Goal: Transaction & Acquisition: Purchase product/service

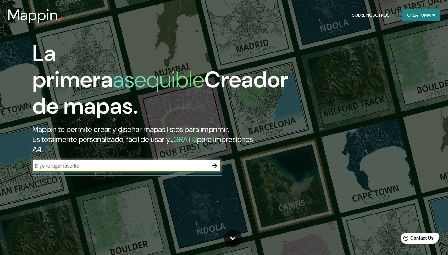
click at [216, 166] on icon "button" at bounding box center [214, 165] width 5 height 5
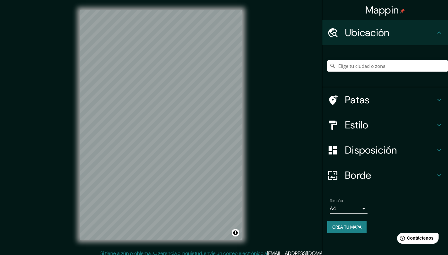
click at [354, 68] on input "Elige tu ciudad o zona" at bounding box center [387, 65] width 121 height 11
paste input "20452 Cam. Al Volcán"
type input "Camino Al Volcán 20452, San José de Maipo, Región Metropolitana de Santiago 946…"
click at [392, 129] on h4 "Estilo" at bounding box center [390, 125] width 90 height 13
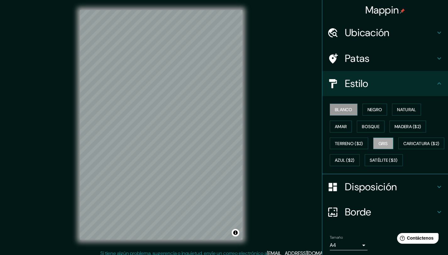
click at [377, 148] on button "Gris" at bounding box center [383, 144] width 20 height 12
click at [198, 248] on div "© Mapbox © OpenStreetMap Improve this map" at bounding box center [161, 125] width 183 height 250
click at [342, 106] on font "Blanco" at bounding box center [344, 110] width 18 height 8
click at [373, 110] on font "Negro" at bounding box center [374, 110] width 15 height 6
click at [379, 141] on font "Gris" at bounding box center [382, 144] width 9 height 6
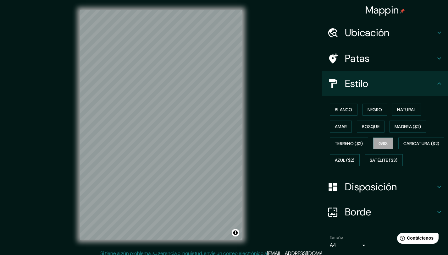
click at [353, 194] on font "Disposición" at bounding box center [371, 186] width 52 height 13
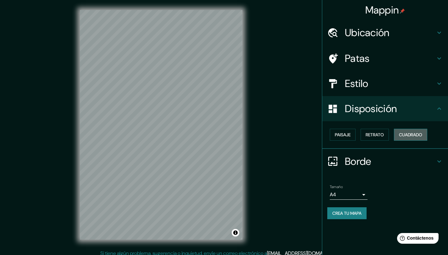
click at [406, 133] on font "Cuadrado" at bounding box center [410, 135] width 23 height 6
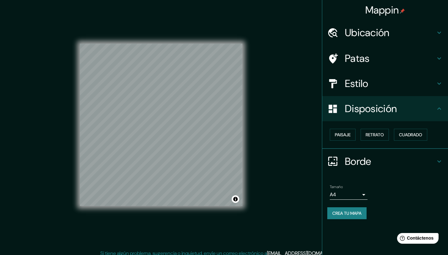
click at [354, 215] on font "Crea tu mapa" at bounding box center [346, 213] width 29 height 6
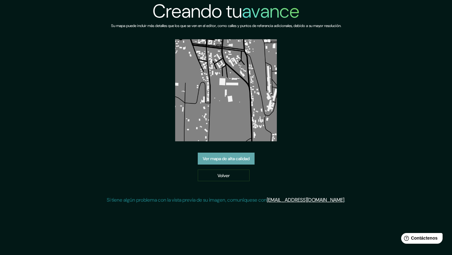
click at [242, 158] on font "Ver mapa de alta calidad" at bounding box center [226, 159] width 47 height 6
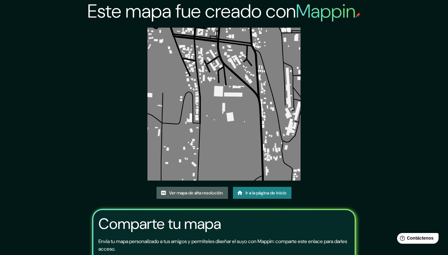
click at [200, 192] on font "Ver mapa de alta resolución" at bounding box center [196, 193] width 54 height 6
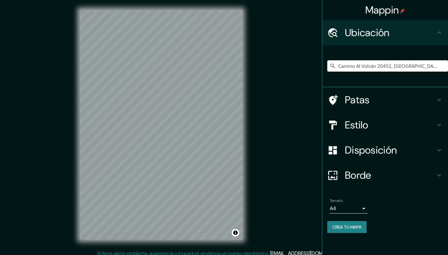
drag, startPoint x: 0, startPoint y: 0, endPoint x: 397, endPoint y: 68, distance: 402.5
click at [397, 68] on input "Camino Al Volcán 20452, San José de Maipo, Región Metropolitana de Santiago 946…" at bounding box center [387, 65] width 121 height 11
type input "Coquimbo, Región de Coquimbo, Chile"
click at [358, 153] on font "Disposición" at bounding box center [371, 150] width 52 height 13
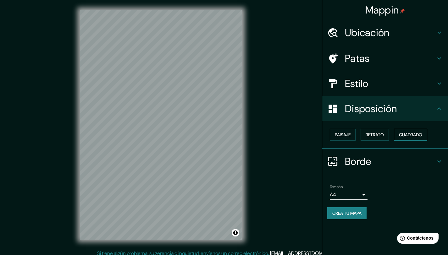
click at [406, 134] on font "Cuadrado" at bounding box center [410, 135] width 23 height 6
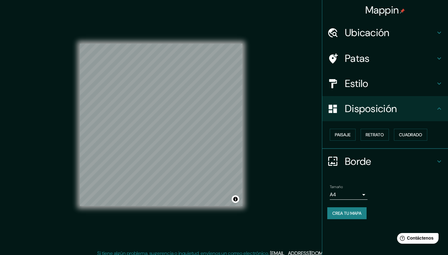
click at [366, 84] on font "Estilo" at bounding box center [357, 83] width 24 height 13
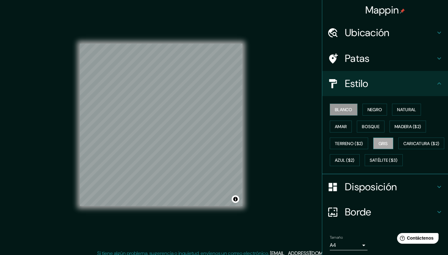
click at [383, 145] on font "Gris" at bounding box center [382, 144] width 9 height 6
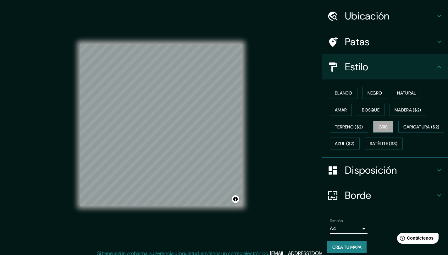
scroll to position [39, 0]
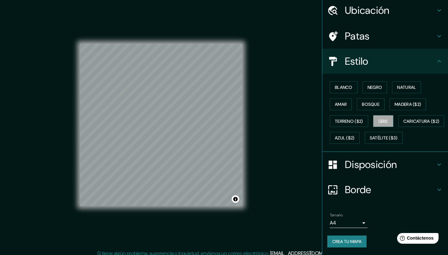
click at [332, 243] on font "Crea tu mapa" at bounding box center [346, 242] width 29 height 6
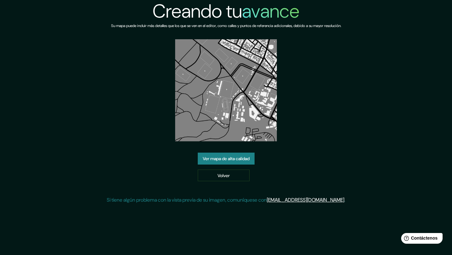
click at [233, 156] on font "Ver mapa de alta calidad" at bounding box center [226, 159] width 47 height 6
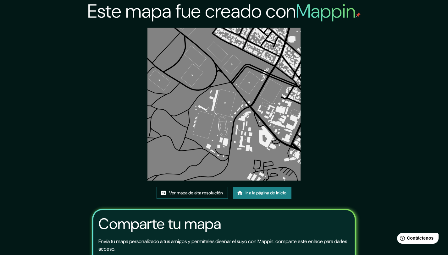
click at [202, 193] on font "Ver mapa de alta resolución" at bounding box center [196, 193] width 54 height 6
click at [193, 193] on font "Ver mapa de alta resolución" at bounding box center [196, 193] width 54 height 6
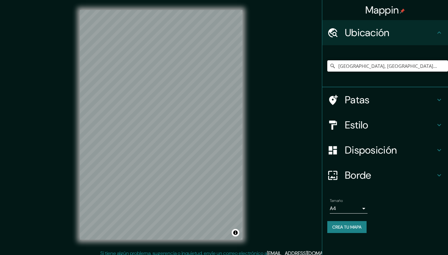
click at [364, 69] on input "[GEOGRAPHIC_DATA], [GEOGRAPHIC_DATA], [GEOGRAPHIC_DATA]" at bounding box center [387, 65] width 121 height 11
click at [364, 69] on input "Coquimbo, Región de Coquimbo, Chile" at bounding box center [387, 65] width 121 height 11
paste input "2256 Av. Arturo Prat Chacón"
type input "Avenida Arturo Prat Chacón 2256, Iquique, Región de Tarapacá 1100000, Chile"
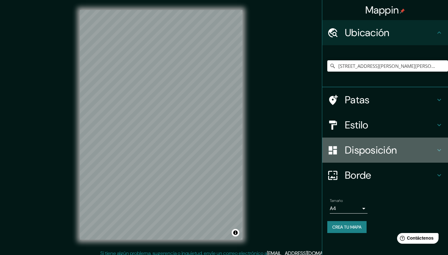
click at [378, 150] on font "Disposición" at bounding box center [371, 150] width 52 height 13
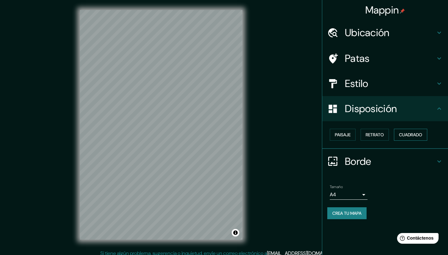
click at [399, 132] on button "Cuadrado" at bounding box center [410, 135] width 33 height 12
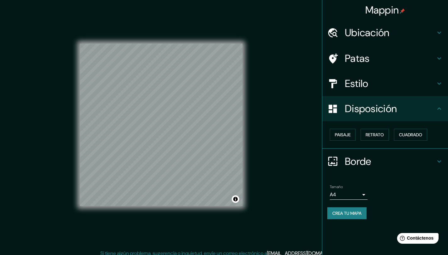
click at [357, 81] on font "Estilo" at bounding box center [357, 83] width 24 height 13
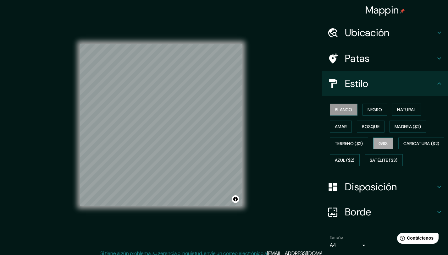
click at [373, 145] on button "Gris" at bounding box center [383, 144] width 20 height 12
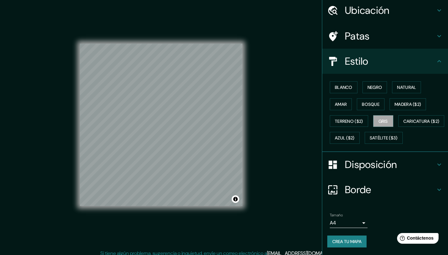
scroll to position [39, 0]
click at [351, 241] on font "Crea tu mapa" at bounding box center [346, 242] width 29 height 6
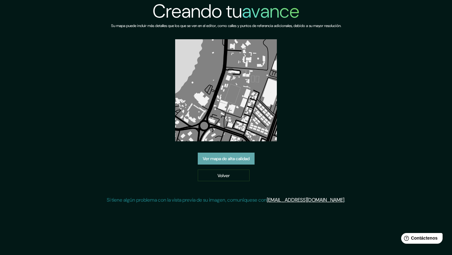
click at [234, 157] on font "Ver mapa de alta calidad" at bounding box center [226, 159] width 47 height 6
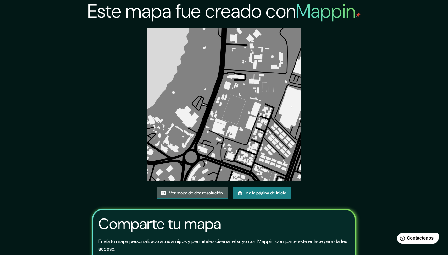
click at [205, 190] on font "Ver mapa de alta resolución" at bounding box center [196, 193] width 54 height 6
click at [193, 192] on font "Ver mapa de alta resolución" at bounding box center [196, 193] width 54 height 6
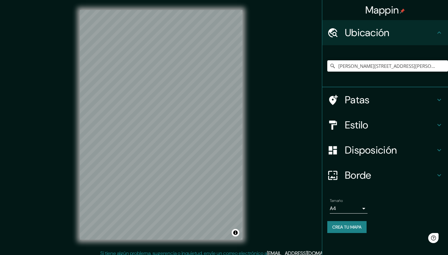
scroll to position [0, 14]
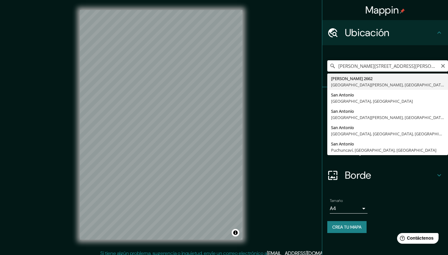
type input "[PERSON_NAME][STREET_ADDRESS][PERSON_NAME]"
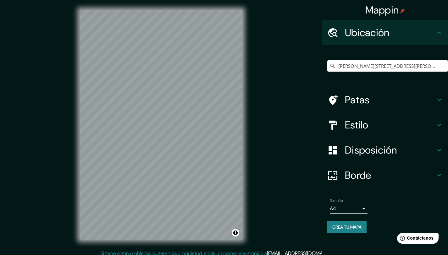
scroll to position [0, 0]
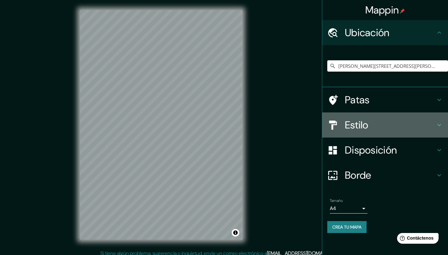
click at [365, 125] on font "Estilo" at bounding box center [357, 124] width 24 height 13
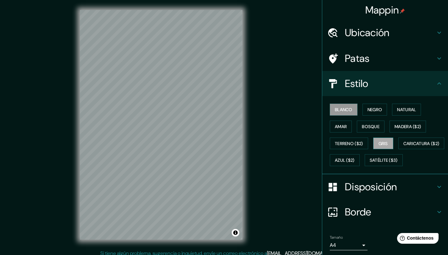
click at [381, 146] on font "Gris" at bounding box center [382, 143] width 9 height 8
click at [353, 62] on font "Patas" at bounding box center [357, 58] width 25 height 13
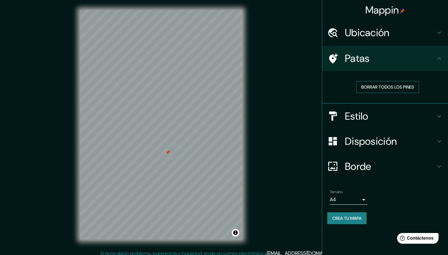
click at [371, 91] on button "Borrar todos los pines" at bounding box center [387, 87] width 63 height 12
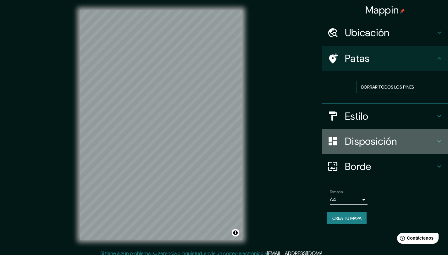
click at [370, 141] on font "Disposición" at bounding box center [371, 141] width 52 height 13
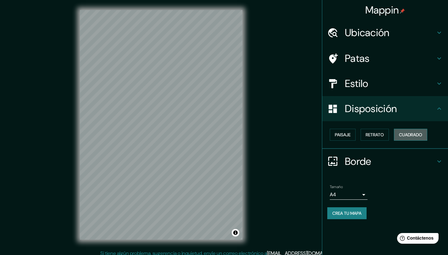
click at [414, 137] on font "Cuadrado" at bounding box center [410, 135] width 23 height 6
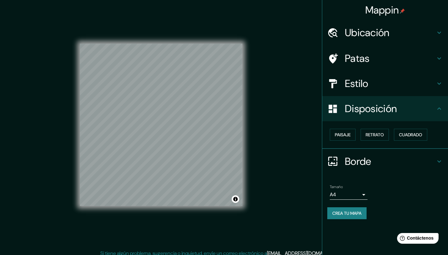
click at [350, 216] on font "Crea tu mapa" at bounding box center [346, 213] width 29 height 6
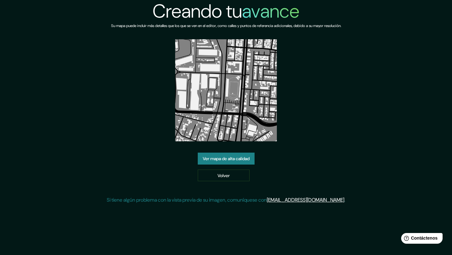
click at [215, 156] on font "Ver mapa de alta calidad" at bounding box center [226, 159] width 47 height 6
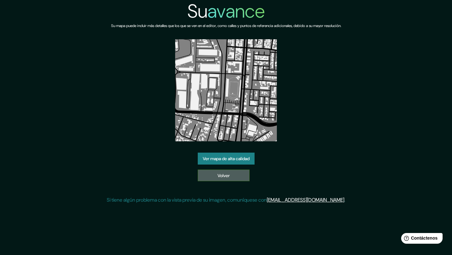
click at [227, 177] on font "Volver" at bounding box center [224, 176] width 12 height 6
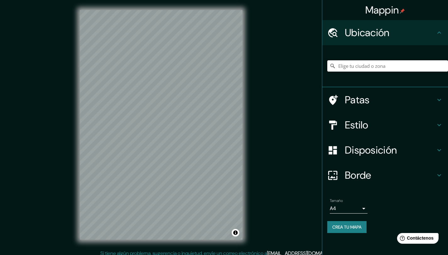
click at [357, 68] on input "Elige tu ciudad o zona" at bounding box center [387, 65] width 121 height 11
paste input "[PERSON_NAME][STREET_ADDRESS][PERSON_NAME][PERSON_NAME]"
type input "[PERSON_NAME][STREET_ADDRESS][PERSON_NAME]"
click at [369, 122] on h4 "Estilo" at bounding box center [390, 125] width 90 height 13
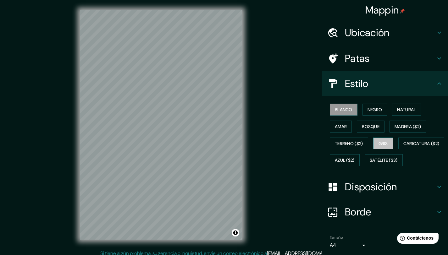
click at [378, 146] on font "Gris" at bounding box center [382, 144] width 9 height 6
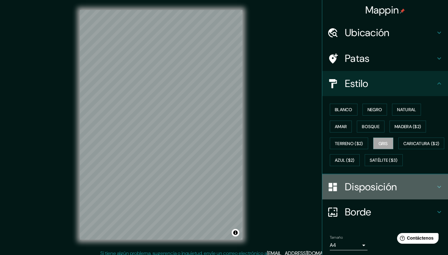
click at [357, 194] on font "Disposición" at bounding box center [371, 186] width 52 height 13
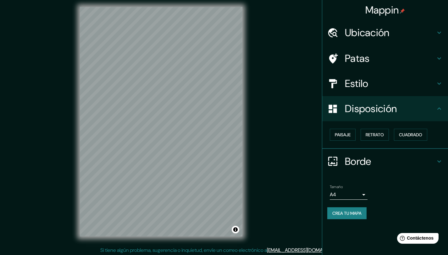
scroll to position [5, 0]
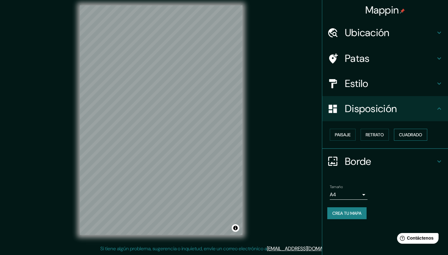
click at [414, 134] on font "Cuadrado" at bounding box center [410, 135] width 23 height 6
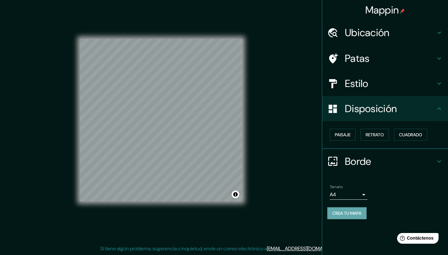
click at [353, 210] on font "Crea tu mapa" at bounding box center [346, 213] width 29 height 8
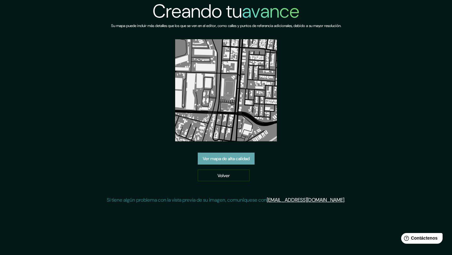
click at [233, 159] on font "Ver mapa de alta calidad" at bounding box center [226, 159] width 47 height 6
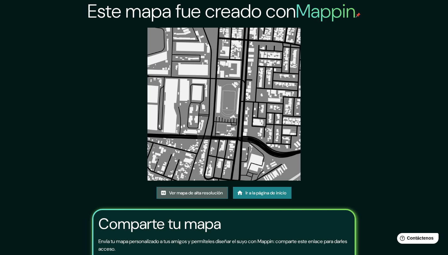
click at [210, 194] on font "Ver mapa de alta resolución" at bounding box center [196, 193] width 54 height 6
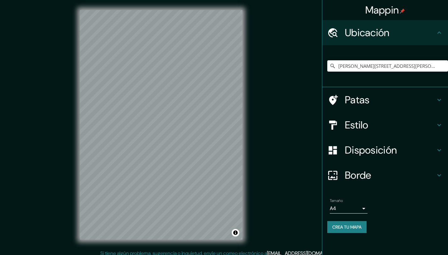
click at [352, 66] on input "[PERSON_NAME][STREET_ADDRESS][PERSON_NAME]" at bounding box center [387, 65] width 121 height 11
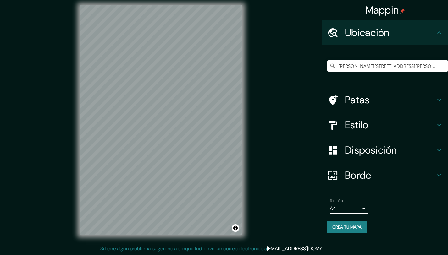
click at [352, 66] on input "[PERSON_NAME][STREET_ADDRESS][PERSON_NAME]" at bounding box center [387, 65] width 121 height 11
click at [352, 65] on input "[PERSON_NAME][STREET_ADDRESS][PERSON_NAME]" at bounding box center [387, 65] width 121 height 11
type input "[STREET_ADDRESS][PERSON_NAME]"
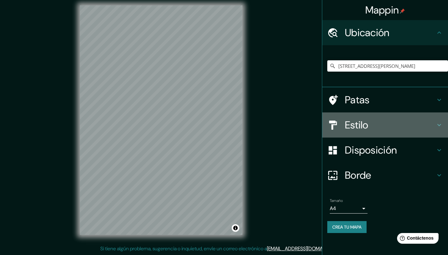
click at [381, 127] on h4 "Estilo" at bounding box center [390, 125] width 90 height 13
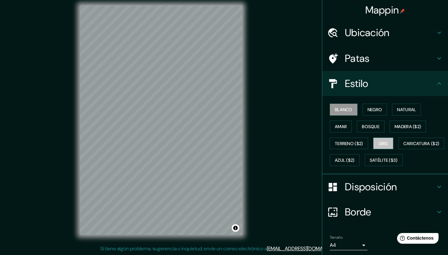
click at [390, 146] on button "Gris" at bounding box center [383, 144] width 20 height 12
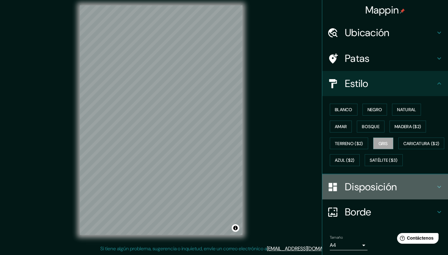
drag, startPoint x: 354, startPoint y: 199, endPoint x: 350, endPoint y: 201, distance: 4.1
click at [352, 194] on font "Disposición" at bounding box center [371, 186] width 52 height 13
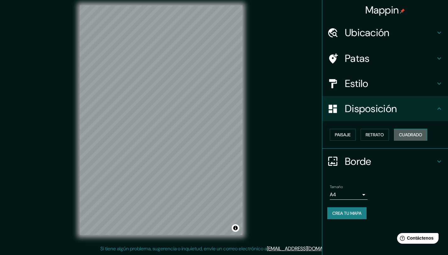
click at [403, 132] on font "Cuadrado" at bounding box center [410, 135] width 23 height 6
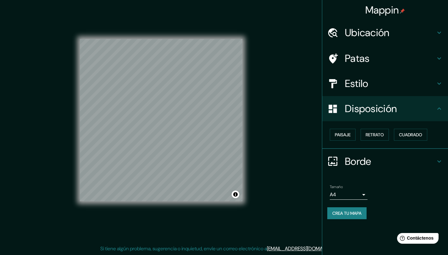
click at [354, 214] on font "Crea tu mapa" at bounding box center [346, 213] width 29 height 6
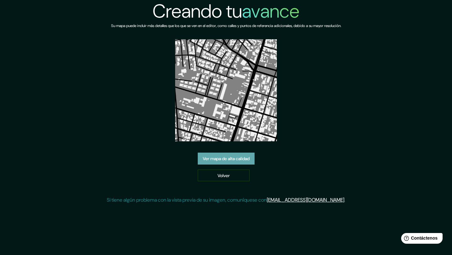
click at [243, 163] on link "Ver mapa de alta calidad" at bounding box center [226, 159] width 57 height 12
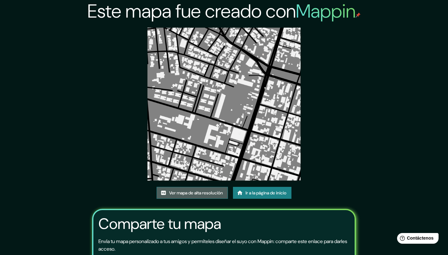
click at [169, 195] on font "Ver mapa de alta resolución" at bounding box center [196, 193] width 54 height 6
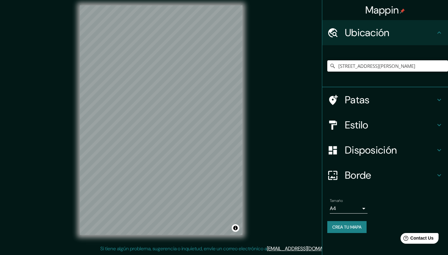
click at [387, 66] on input "[STREET_ADDRESS][PERSON_NAME]" at bounding box center [387, 65] width 121 height 11
paste input "Errázuriz 1101, [GEOGRAPHIC_DATA], [GEOGRAPHIC_DATA][PERSON_NAME]"
type input "Errázuriz 1101, Valdivia, Región de Los Ríos 5090000, Chile"
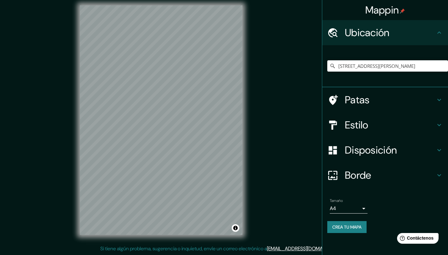
click at [365, 124] on font "Estilo" at bounding box center [357, 124] width 24 height 13
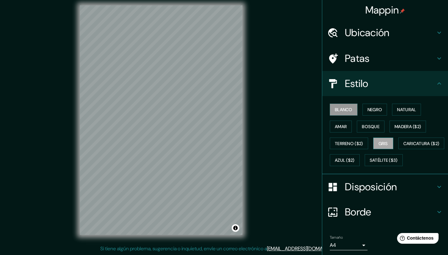
click at [383, 145] on font "Gris" at bounding box center [382, 144] width 9 height 6
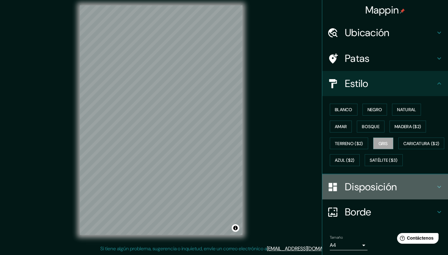
click at [372, 194] on font "Disposición" at bounding box center [371, 186] width 52 height 13
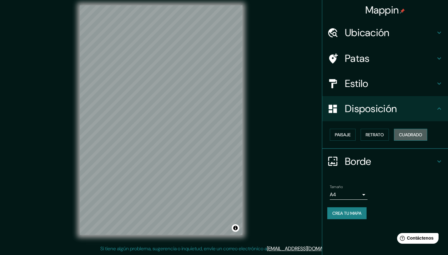
click at [405, 136] on font "Cuadrado" at bounding box center [410, 135] width 23 height 6
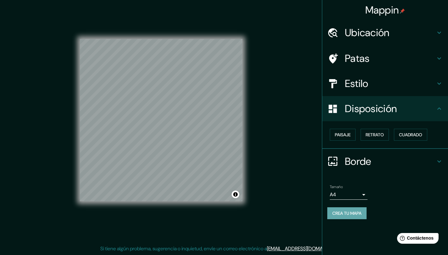
click at [358, 209] on button "Crea tu mapa" at bounding box center [346, 213] width 39 height 12
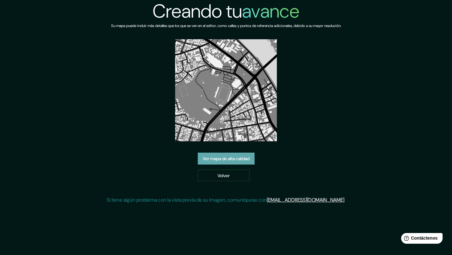
click at [245, 158] on font "Ver mapa de alta calidad" at bounding box center [226, 159] width 47 height 6
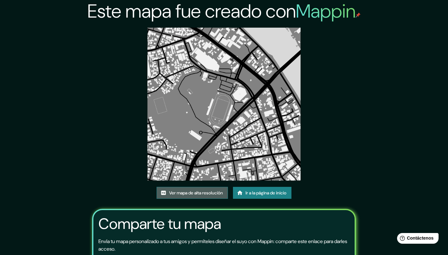
click at [214, 196] on font "Ver mapa de alta resolución" at bounding box center [196, 193] width 54 height 8
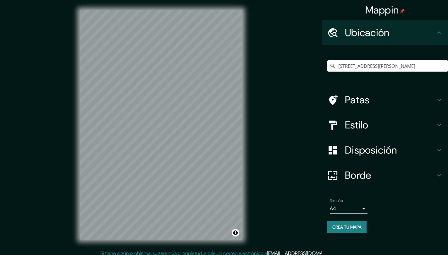
click at [372, 67] on input "Errázuriz 1101, Valdivia, Región de Los Ríos 5090000, Chile" at bounding box center [387, 65] width 121 height 11
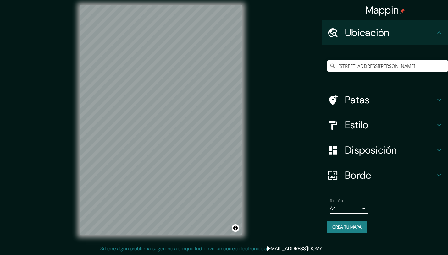
click at [372, 67] on input "Errázuriz 1101, Valdivia, Región de Los Ríos 5090000, Chile" at bounding box center [387, 65] width 121 height 11
type input "Pasaje Chuquicamata, [GEOGRAPHIC_DATA], [GEOGRAPHIC_DATA] 1390000, [GEOGRAPHIC_…"
click at [395, 127] on h4 "Estilo" at bounding box center [390, 125] width 90 height 13
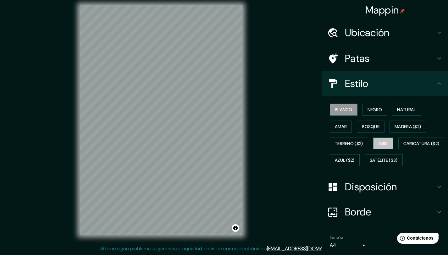
click at [379, 144] on font "Gris" at bounding box center [382, 144] width 9 height 6
click at [360, 194] on font "Disposición" at bounding box center [371, 186] width 52 height 13
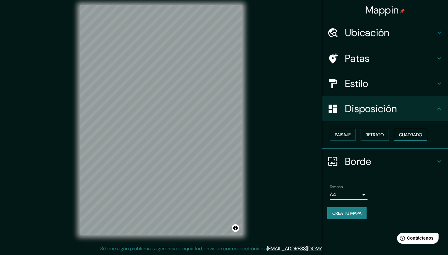
click at [412, 133] on font "Cuadrado" at bounding box center [410, 135] width 23 height 6
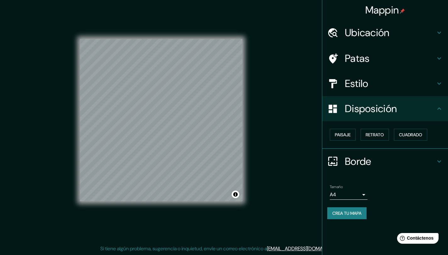
click at [339, 212] on font "Crea tu mapa" at bounding box center [346, 213] width 29 height 6
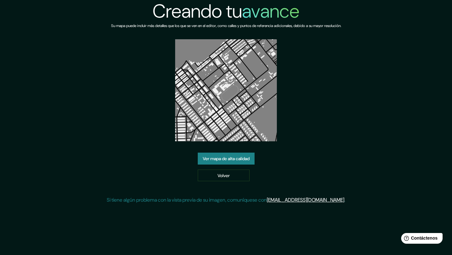
click at [239, 157] on font "Ver mapa de alta calidad" at bounding box center [226, 159] width 47 height 6
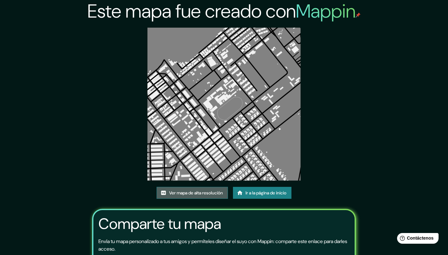
click at [178, 193] on font "Ver mapa de alta resolución" at bounding box center [196, 193] width 54 height 6
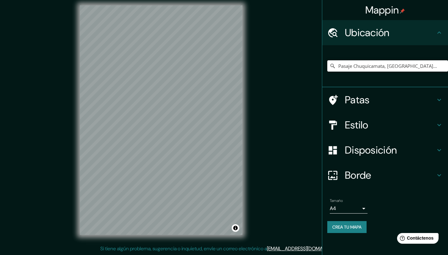
click at [363, 67] on input "Pasaje Chuquicamata, [GEOGRAPHIC_DATA], [GEOGRAPHIC_DATA] 1390000, [GEOGRAPHIC_…" at bounding box center [387, 65] width 121 height 11
paste input "Chillán Viejo, Ñub"
type input "[GEOGRAPHIC_DATA], [GEOGRAPHIC_DATA][PERSON_NAME], [GEOGRAPHIC_DATA]"
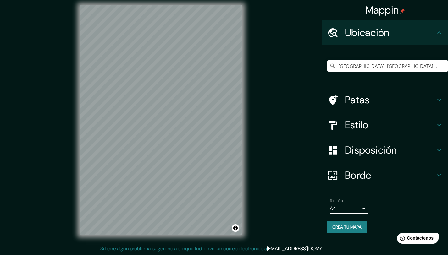
click at [363, 132] on div "Estilo" at bounding box center [385, 124] width 126 height 25
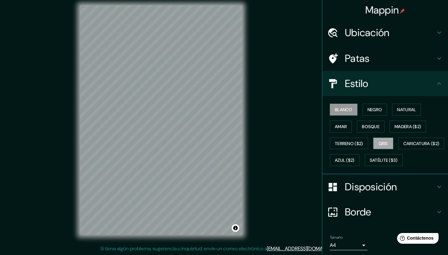
click at [380, 147] on font "Gris" at bounding box center [382, 143] width 9 height 8
click at [354, 194] on font "Disposición" at bounding box center [371, 186] width 52 height 13
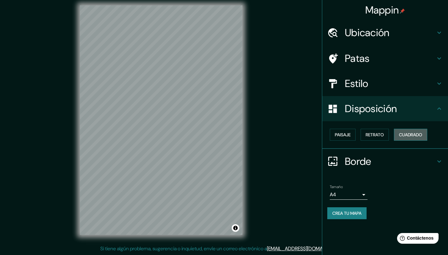
click at [412, 133] on font "Cuadrado" at bounding box center [410, 135] width 23 height 6
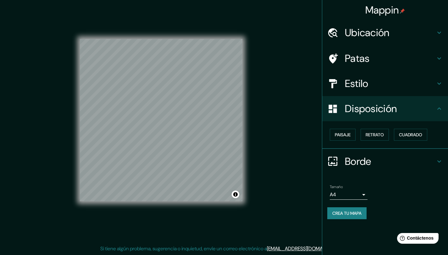
click at [365, 213] on button "Crea tu mapa" at bounding box center [346, 213] width 39 height 12
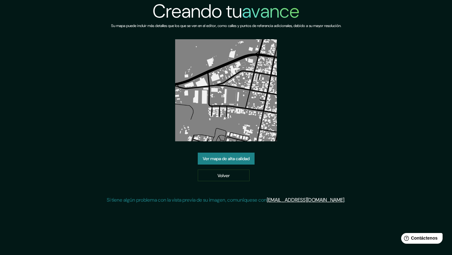
click at [218, 155] on font "Ver mapa de alta calidad" at bounding box center [226, 159] width 47 height 8
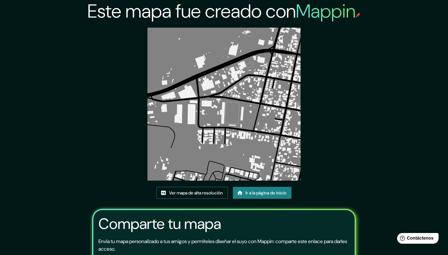
click at [195, 196] on font "Ver mapa de alta resolución" at bounding box center [196, 193] width 54 height 8
